Goal: Task Accomplishment & Management: Manage account settings

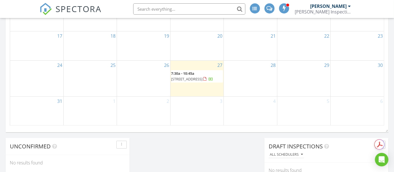
scroll to position [416, 0]
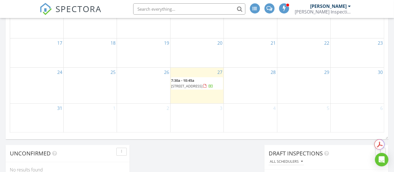
click at [189, 88] on span "1216 Haverford Ln, Dayton 77535" at bounding box center [186, 85] width 31 height 5
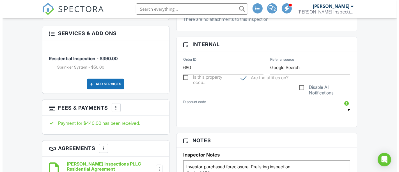
scroll to position [312, 0]
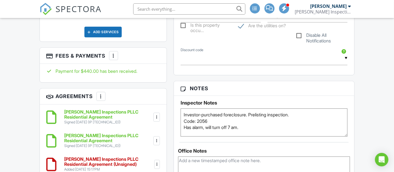
click at [112, 58] on div at bounding box center [114, 56] width 6 height 6
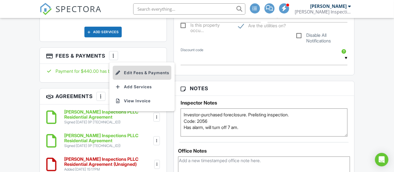
click at [130, 80] on li "Edit Fees & Payments" at bounding box center [142, 73] width 59 height 14
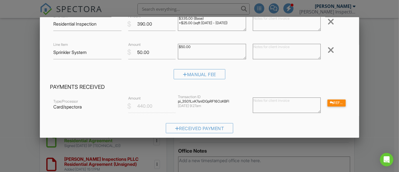
scroll to position [52, 0]
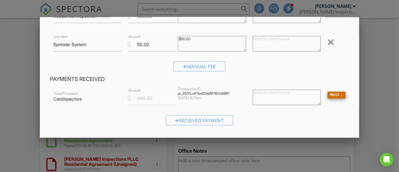
click at [332, 93] on div "Refund" at bounding box center [337, 95] width 18 height 7
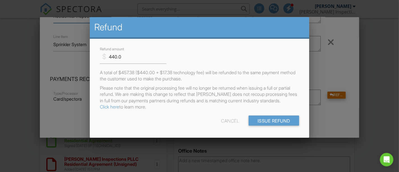
scroll to position [44, 0]
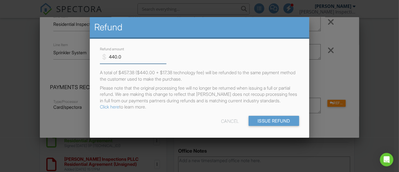
drag, startPoint x: 134, startPoint y: 59, endPoint x: 91, endPoint y: 61, distance: 42.7
click at [91, 61] on div "$ Refund amount 440.0 A total of $457.38 ($440.00 + $17.38 technology fee) will…" at bounding box center [200, 90] width 220 height 103
type input "50"
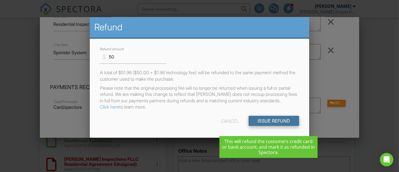
click at [254, 126] on input "Issue Refund" at bounding box center [274, 121] width 51 height 10
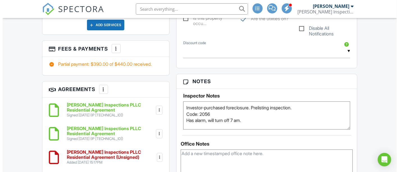
scroll to position [312, 0]
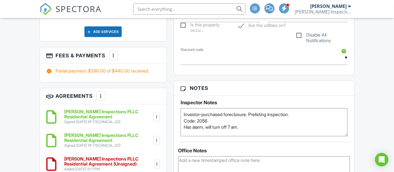
click at [116, 58] on div at bounding box center [114, 55] width 6 height 6
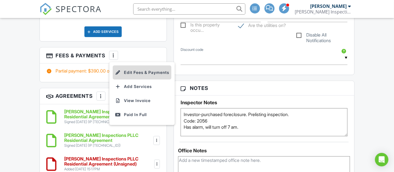
click at [141, 79] on li "Edit Fees & Payments" at bounding box center [142, 72] width 59 height 14
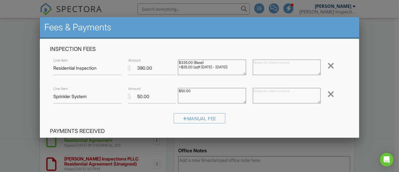
click at [328, 97] on div at bounding box center [331, 94] width 7 height 9
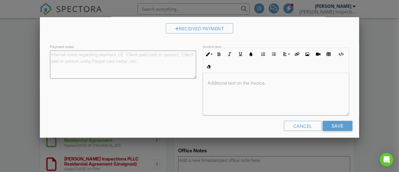
scroll to position [124, 0]
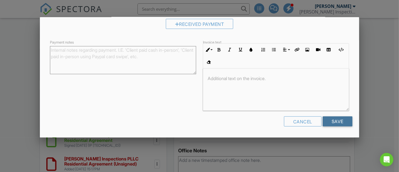
click at [336, 125] on input "Save" at bounding box center [338, 121] width 30 height 10
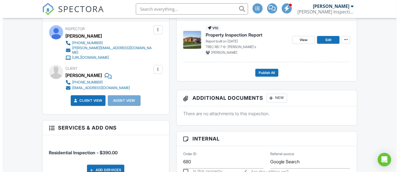
scroll to position [156, 0]
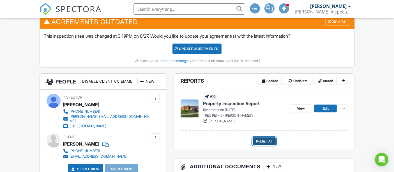
click at [264, 139] on span "Publish All" at bounding box center [264, 141] width 16 height 6
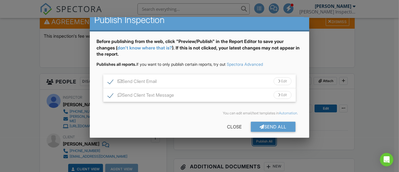
scroll to position [11, 0]
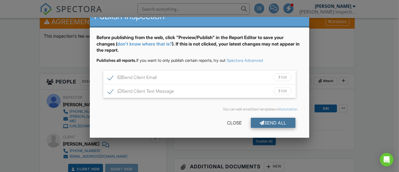
click at [259, 122] on div "Send All" at bounding box center [273, 123] width 45 height 10
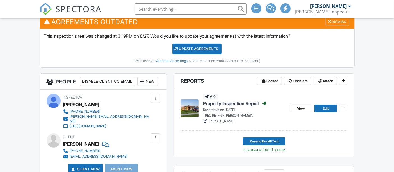
scroll to position [156, 0]
